Goal: Navigation & Orientation: Find specific page/section

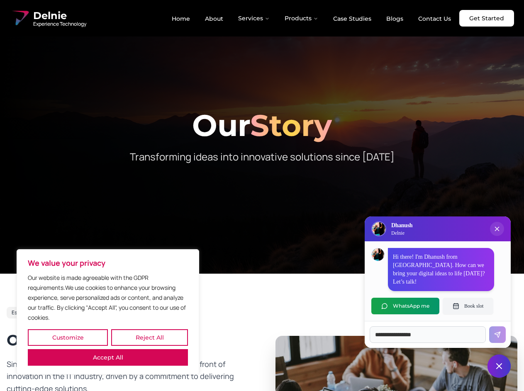
click at [68, 338] on button "Customize" at bounding box center [68, 337] width 80 height 17
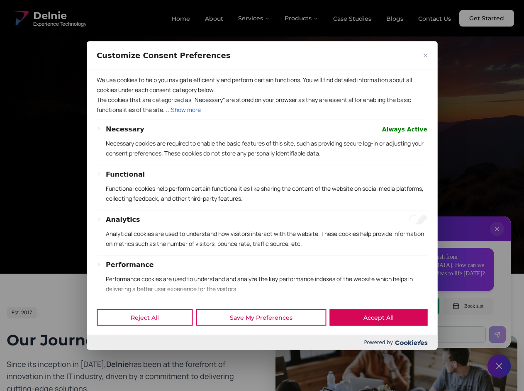
click at [149, 338] on div at bounding box center [262, 195] width 524 height 391
click at [108, 95] on p "We use cookies to help you navigate efficiently and perform certain functions. …" at bounding box center [262, 85] width 331 height 20
click at [262, 195] on div "Necessary Always Active Necessary cookies are required to enable the basic feat…" at bounding box center [262, 252] width 331 height 257
click at [254, 18] on div at bounding box center [262, 195] width 524 height 391
click at [302, 18] on div at bounding box center [262, 195] width 524 height 391
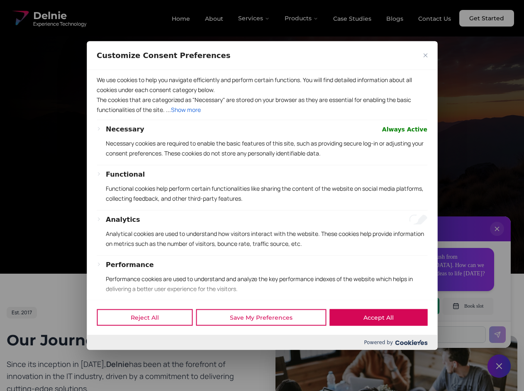
click at [497, 237] on div at bounding box center [262, 195] width 524 height 391
click at [405, 306] on div "Reject All Save My Preferences Accept All" at bounding box center [262, 317] width 350 height 35
click at [468, 306] on div at bounding box center [262, 195] width 524 height 391
click at [499, 366] on div at bounding box center [262, 195] width 524 height 391
